Goal: Task Accomplishment & Management: Manage account settings

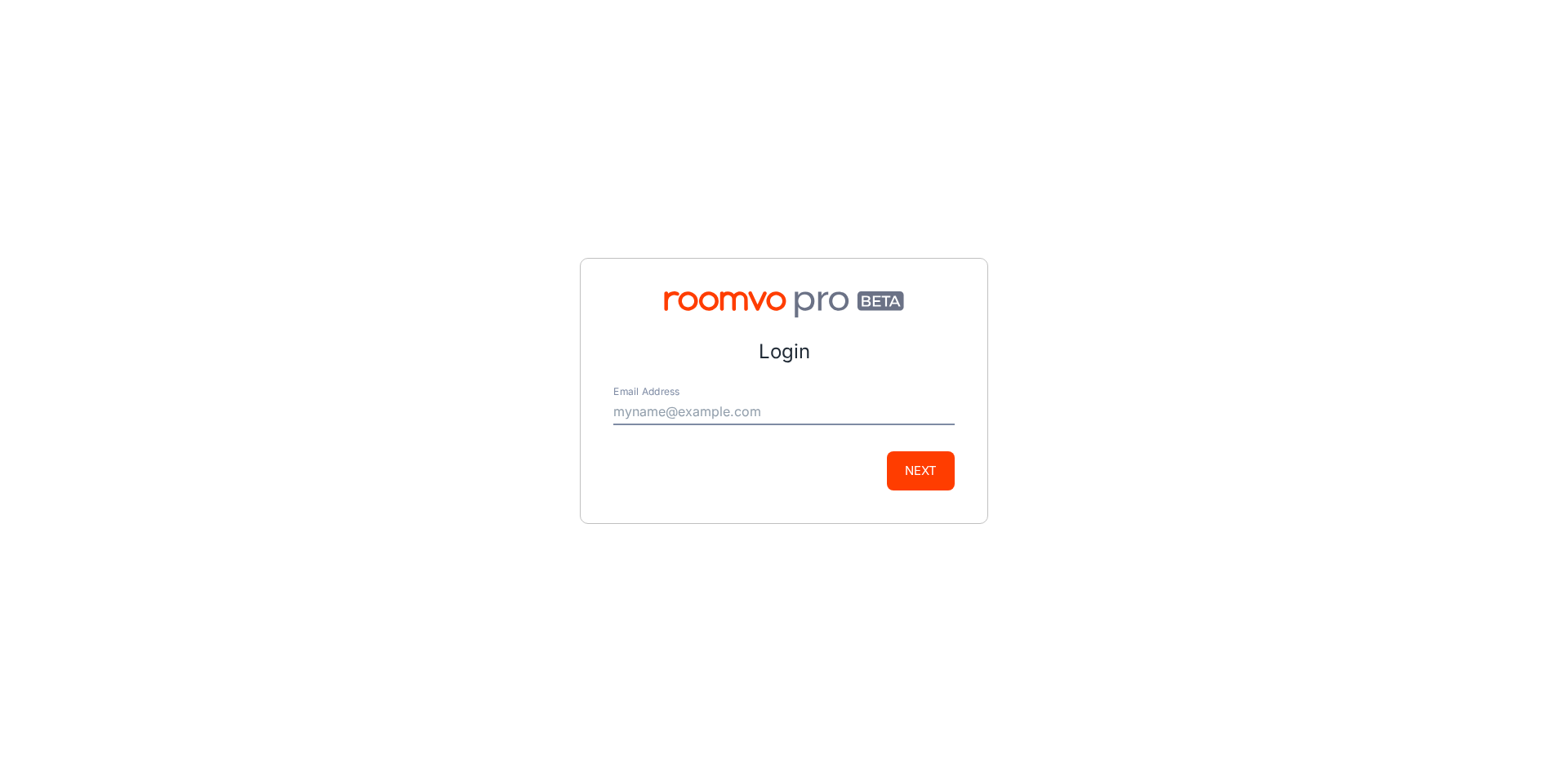
click at [655, 404] on input "Email Address" at bounding box center [784, 412] width 342 height 26
type input "[PERSON_NAME][EMAIL_ADDRESS][DOMAIN_NAME]"
click at [921, 466] on button "Next" at bounding box center [920, 470] width 68 height 39
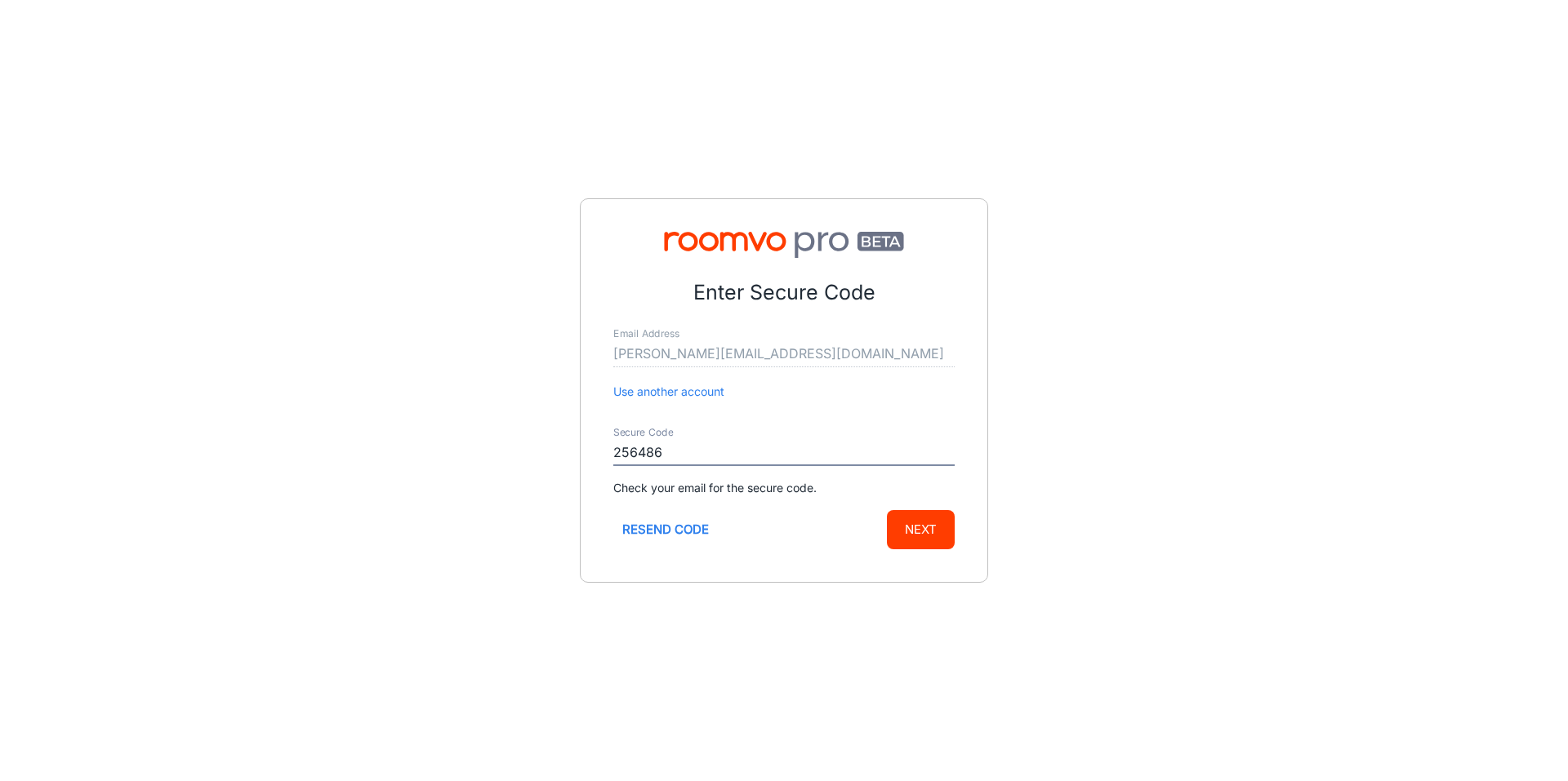
type input "256486"
click at [887, 510] on button "Next" at bounding box center [920, 530] width 68 height 39
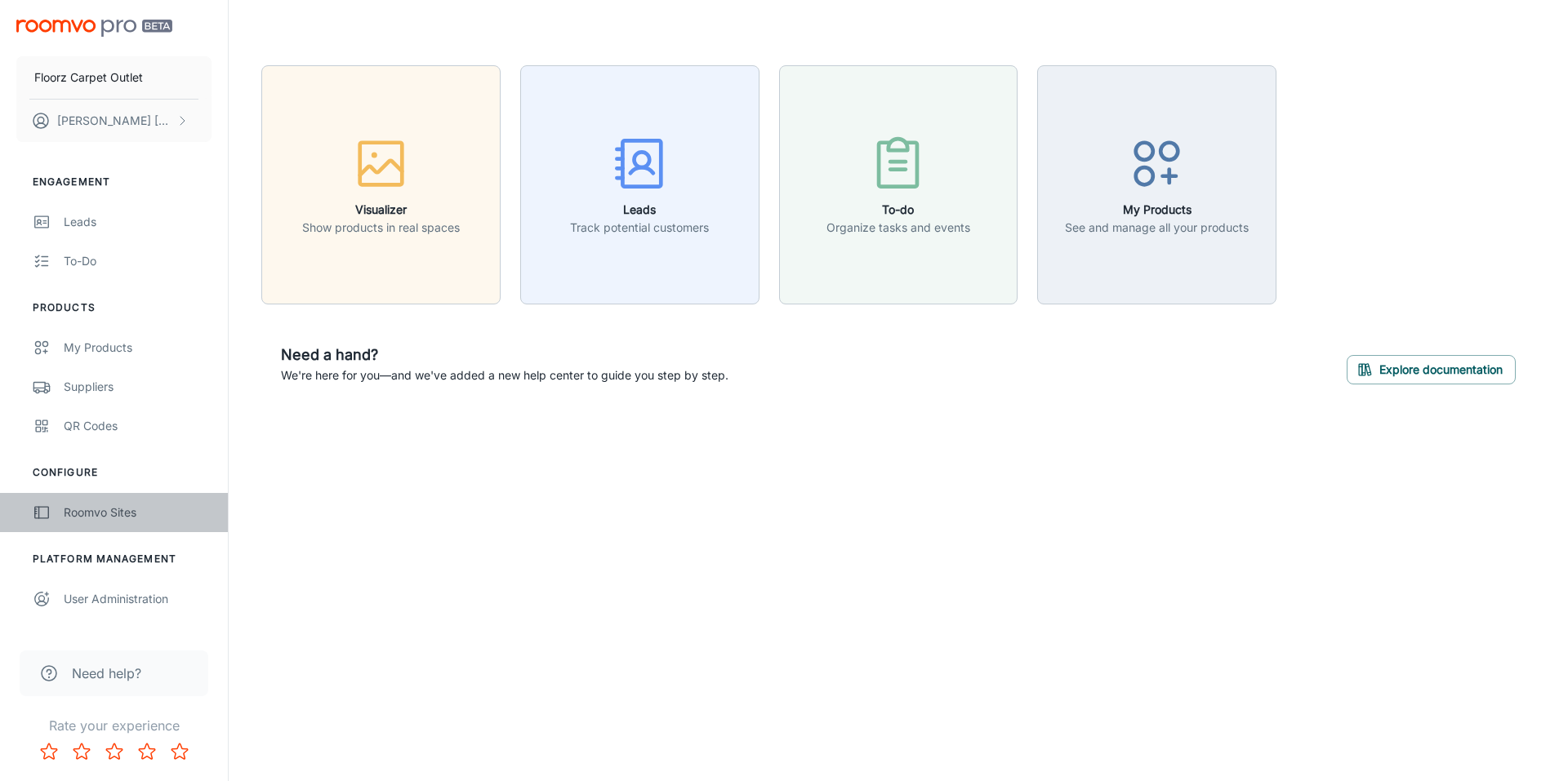
click at [129, 505] on div "Roomvo Sites" at bounding box center [137, 513] width 148 height 18
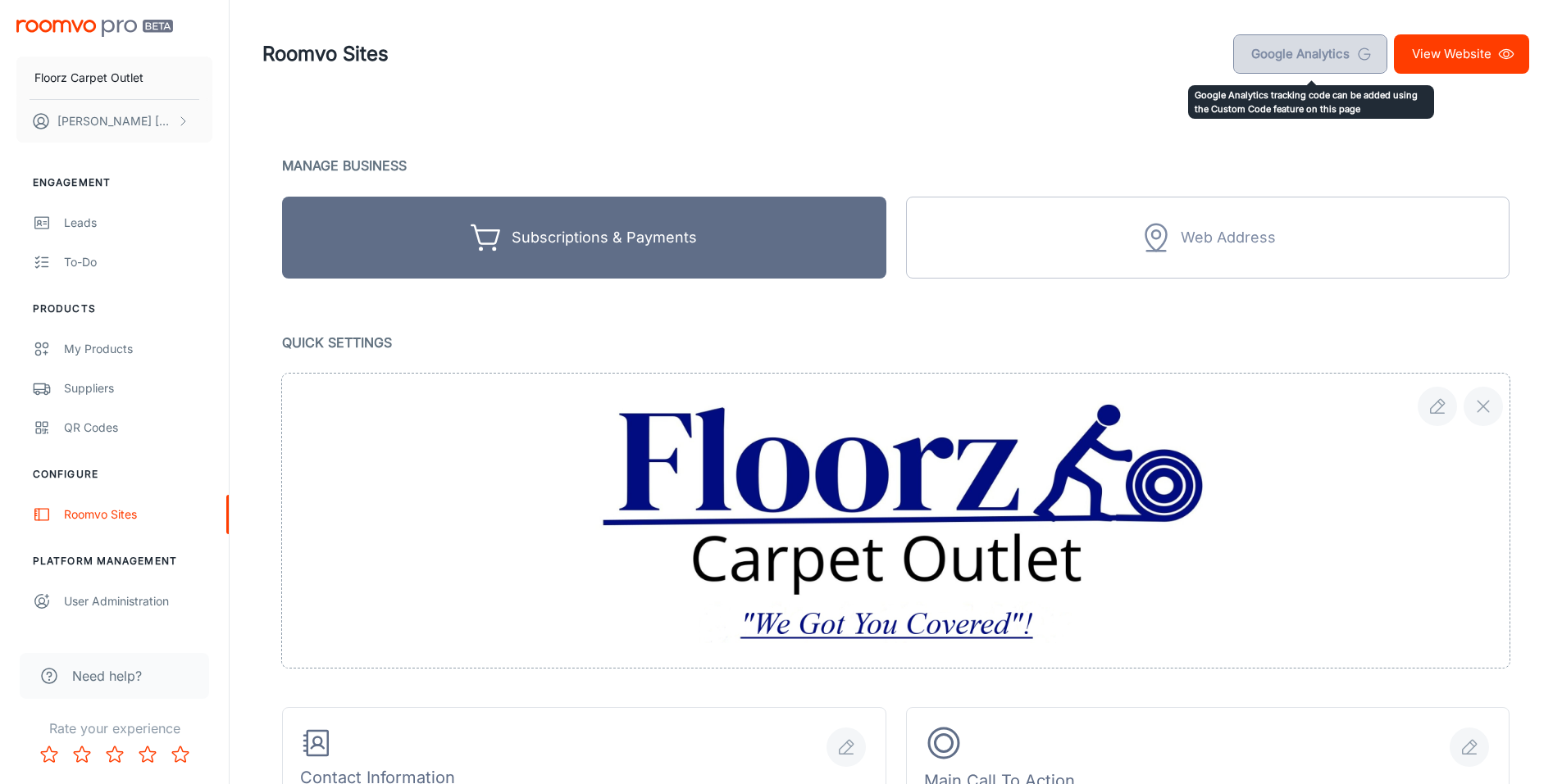
click at [1289, 58] on link "Google Analytics" at bounding box center [1310, 54] width 154 height 39
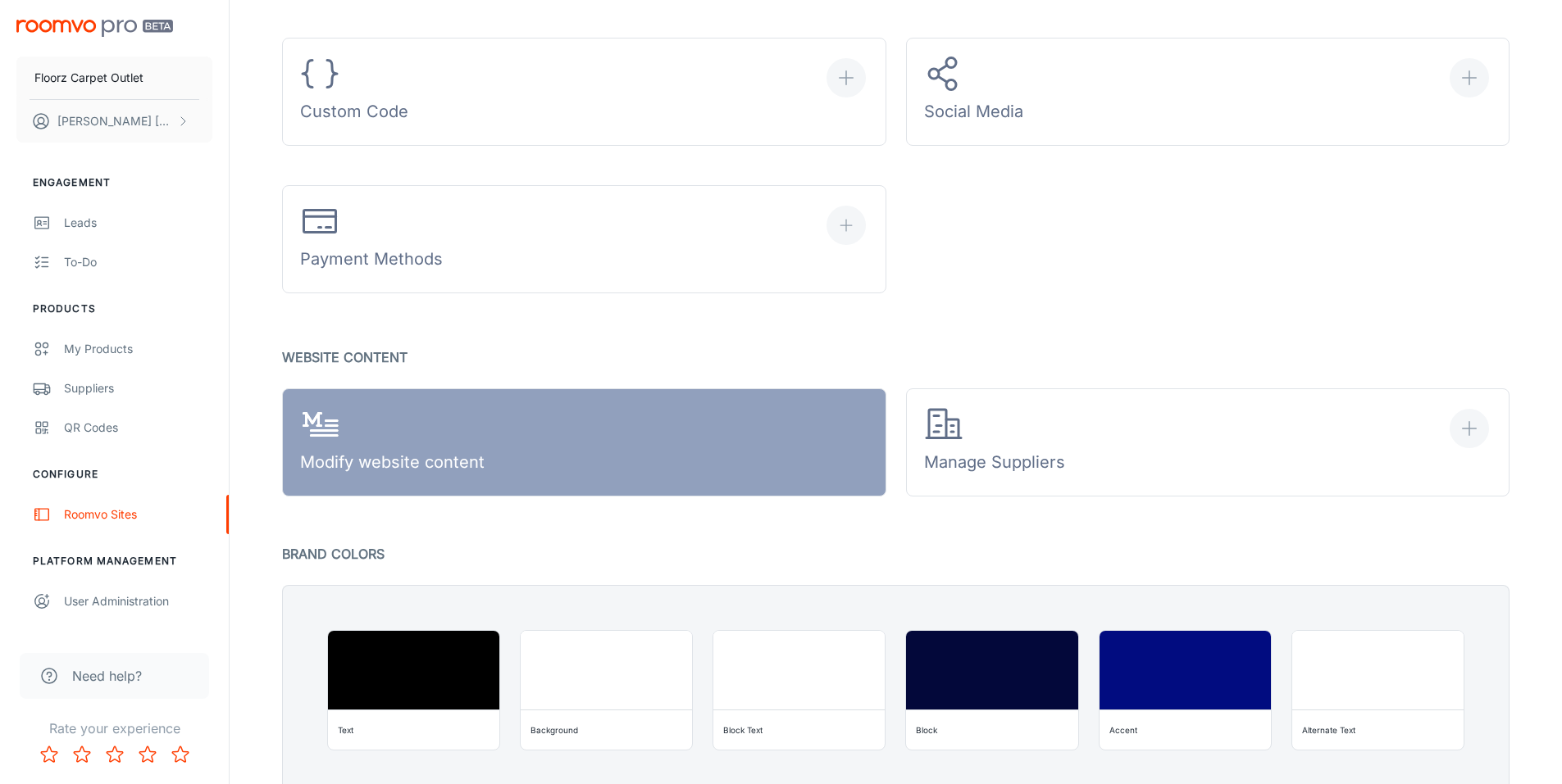
scroll to position [819, 0]
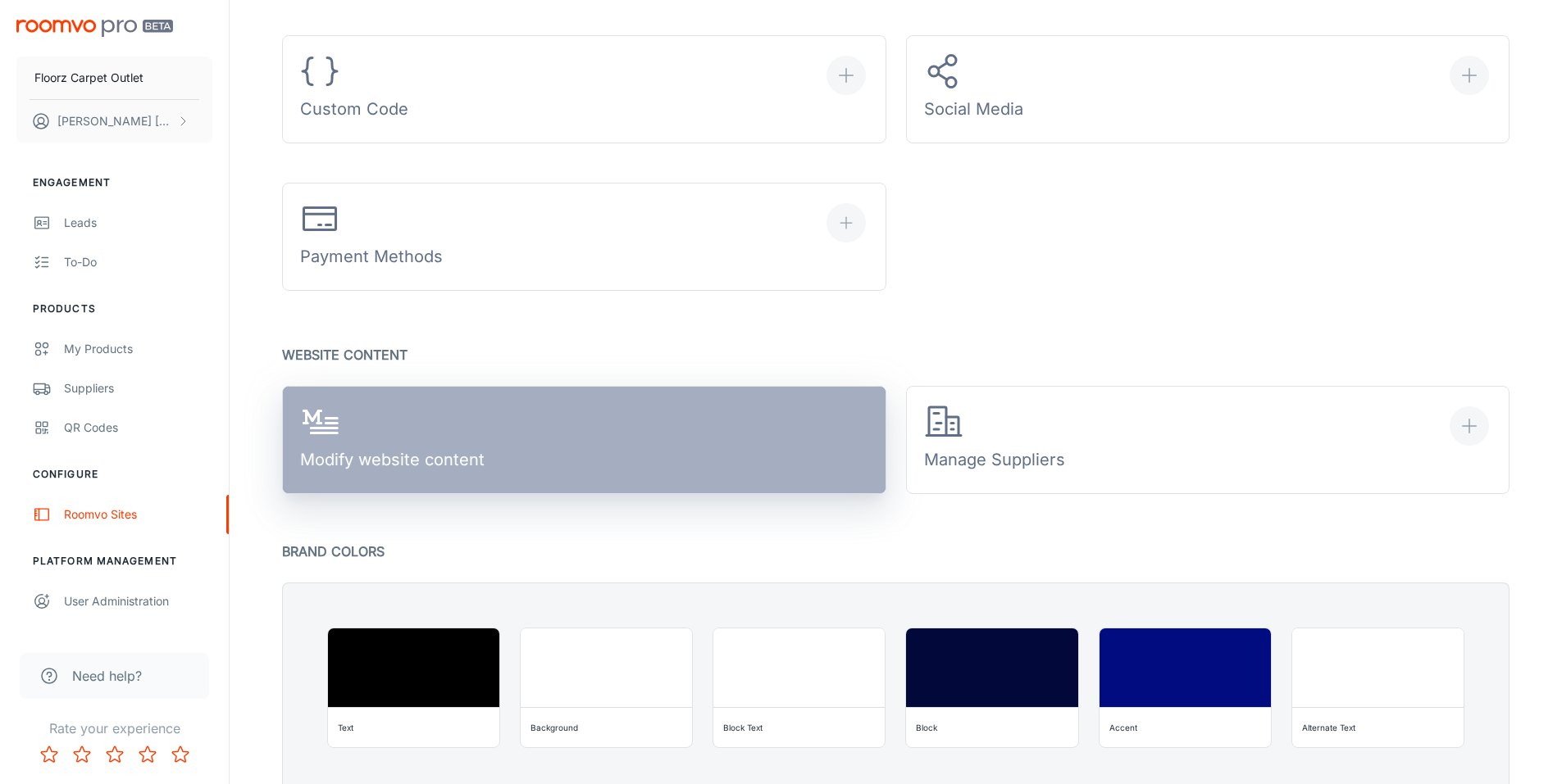
click at [536, 456] on link "Modify website content" at bounding box center [584, 439] width 604 height 108
